Goal: Download file/media

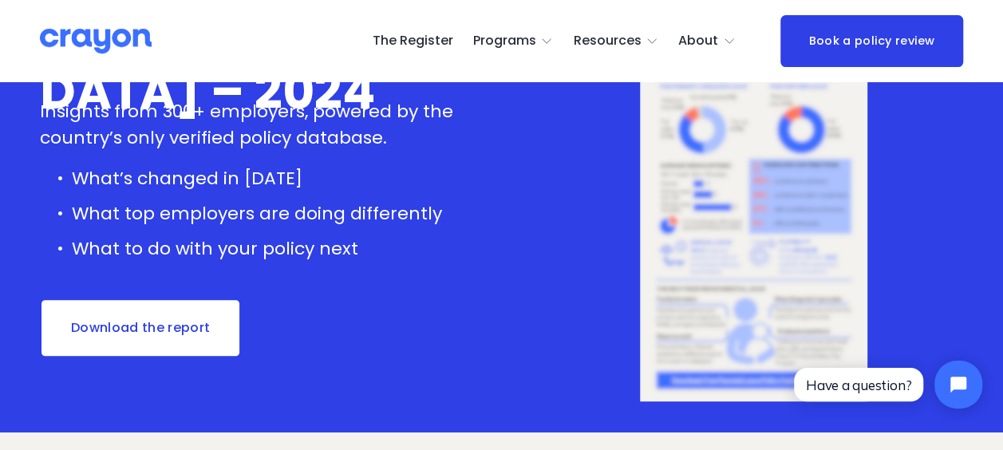
scroll to position [319, 0]
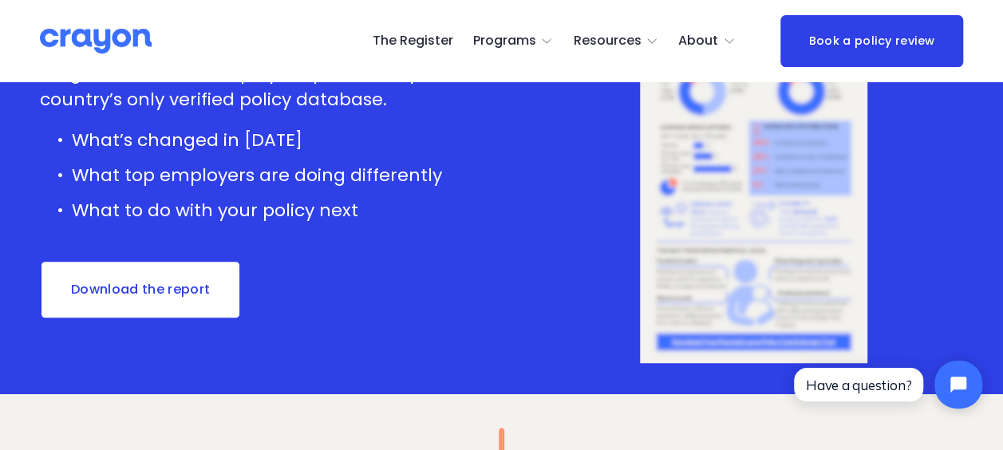
click at [174, 290] on link "Download the report" at bounding box center [140, 289] width 201 height 59
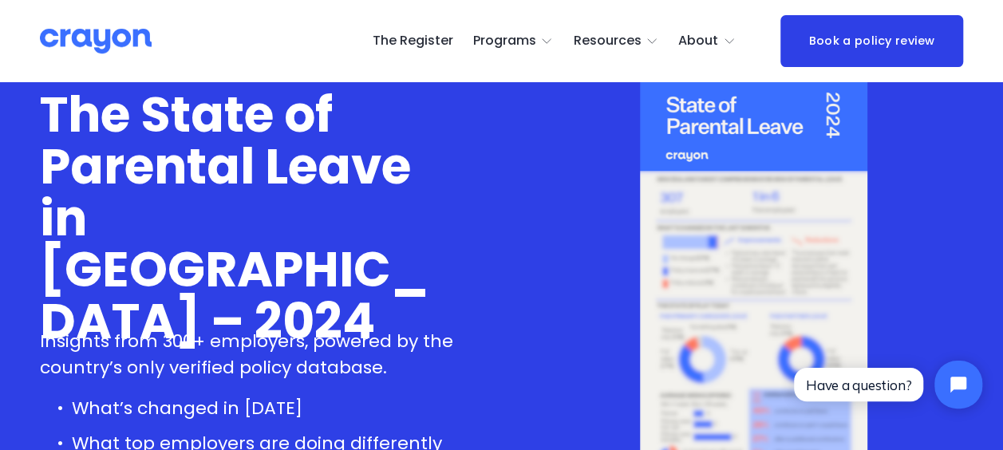
scroll to position [0, 0]
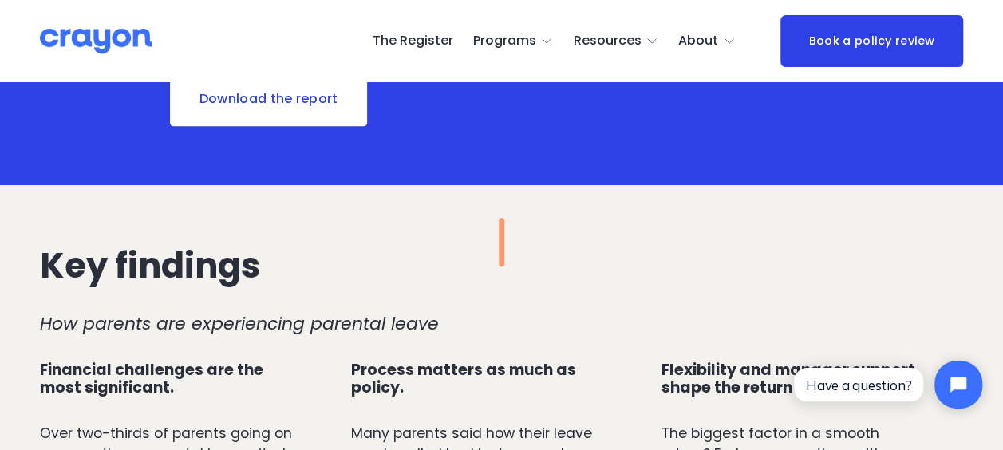
scroll to position [399, 0]
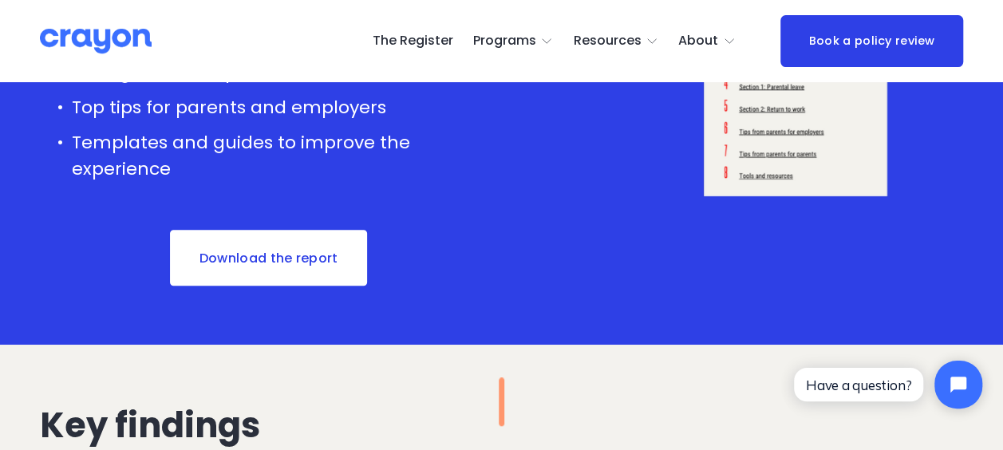
click at [309, 242] on link "Download the report" at bounding box center [268, 257] width 201 height 59
